Goal: Navigation & Orientation: Find specific page/section

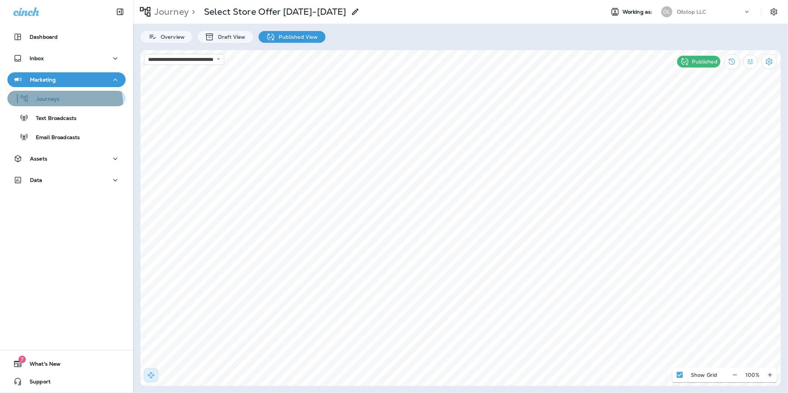
click at [64, 104] on div "Journeys" at bounding box center [66, 98] width 112 height 11
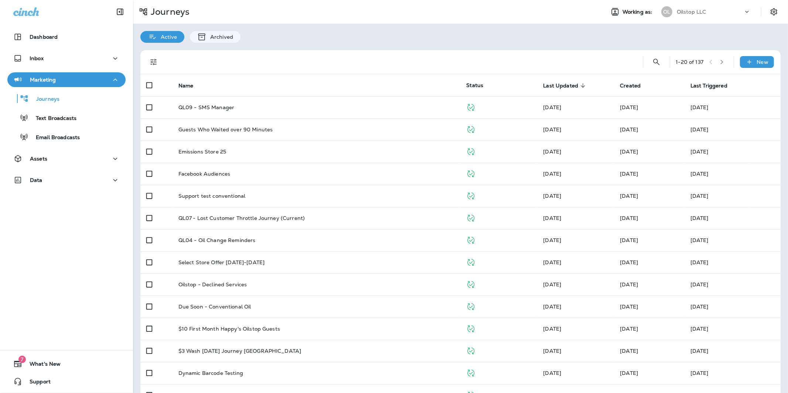
click at [314, 38] on div "Active Archived" at bounding box center [460, 33] width 655 height 19
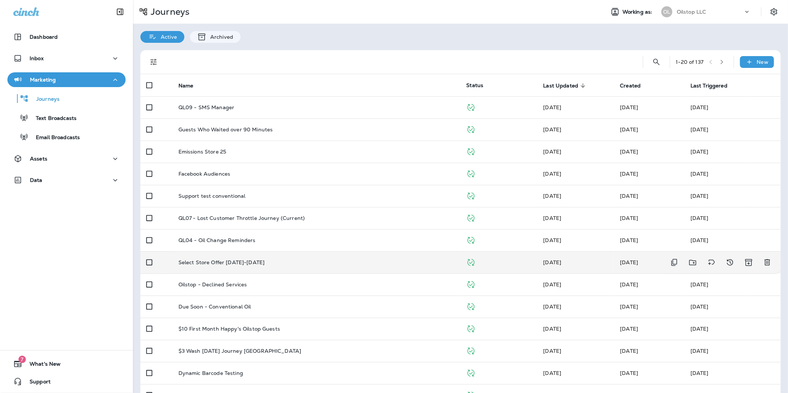
click at [280, 262] on div "Select Store Offer [DATE]-[DATE]" at bounding box center [316, 263] width 276 height 6
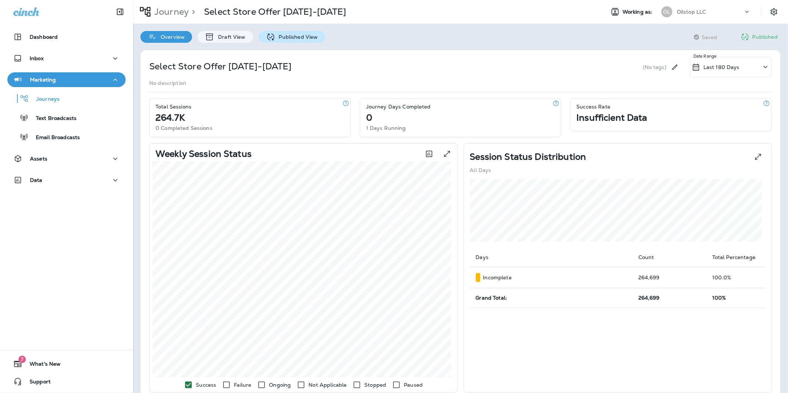
click at [284, 41] on div "Published View" at bounding box center [292, 37] width 67 height 12
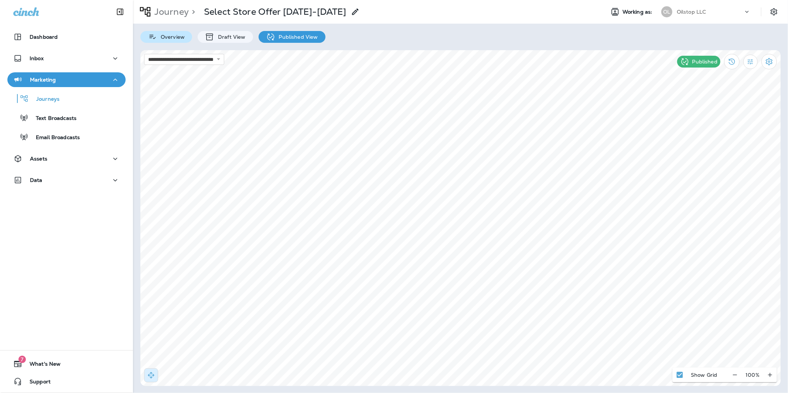
click at [172, 37] on p "Overview" at bounding box center [171, 37] width 28 height 6
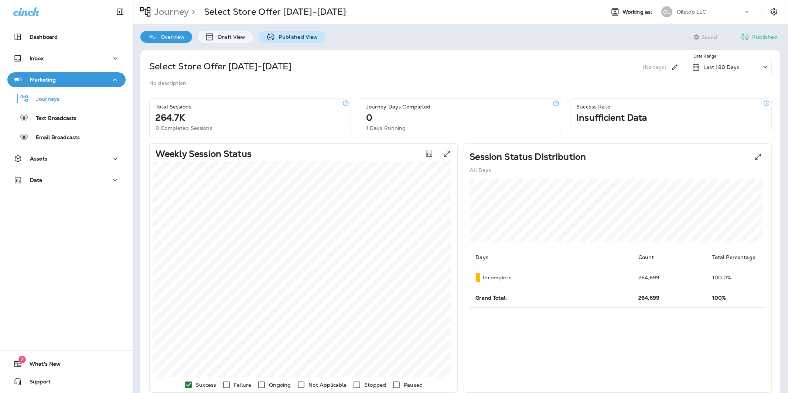
click at [288, 40] on p "Published View" at bounding box center [296, 37] width 43 height 6
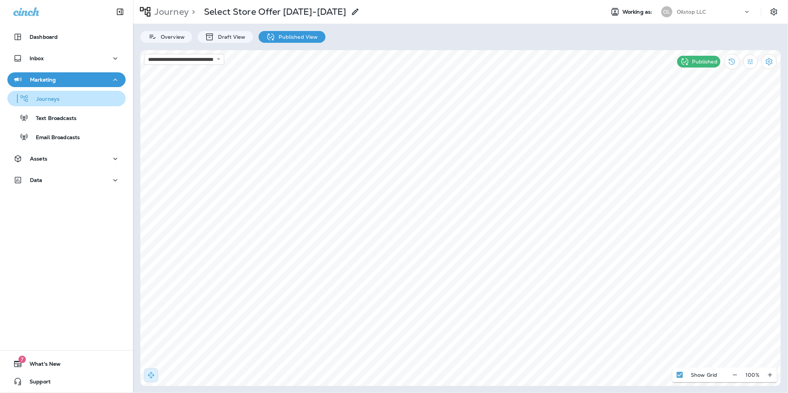
click at [72, 103] on div "Journeys" at bounding box center [66, 98] width 112 height 11
